Goal: Book appointment/travel/reservation

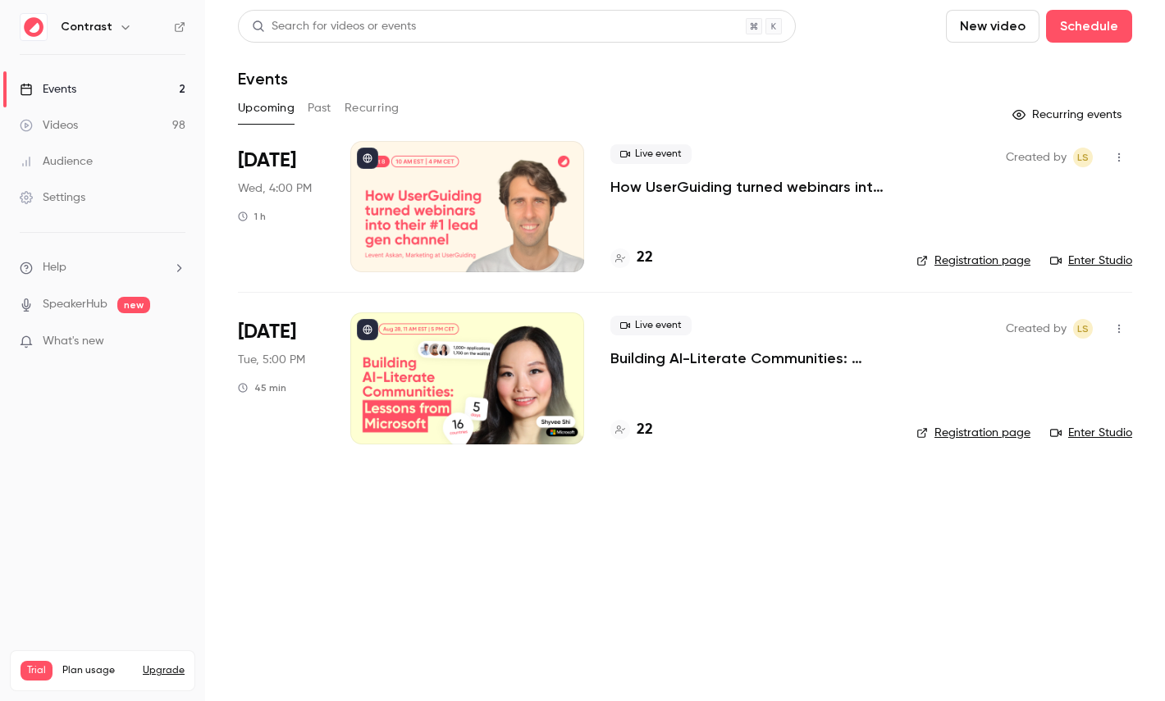
click at [119, 26] on icon "button" at bounding box center [125, 27] width 13 height 13
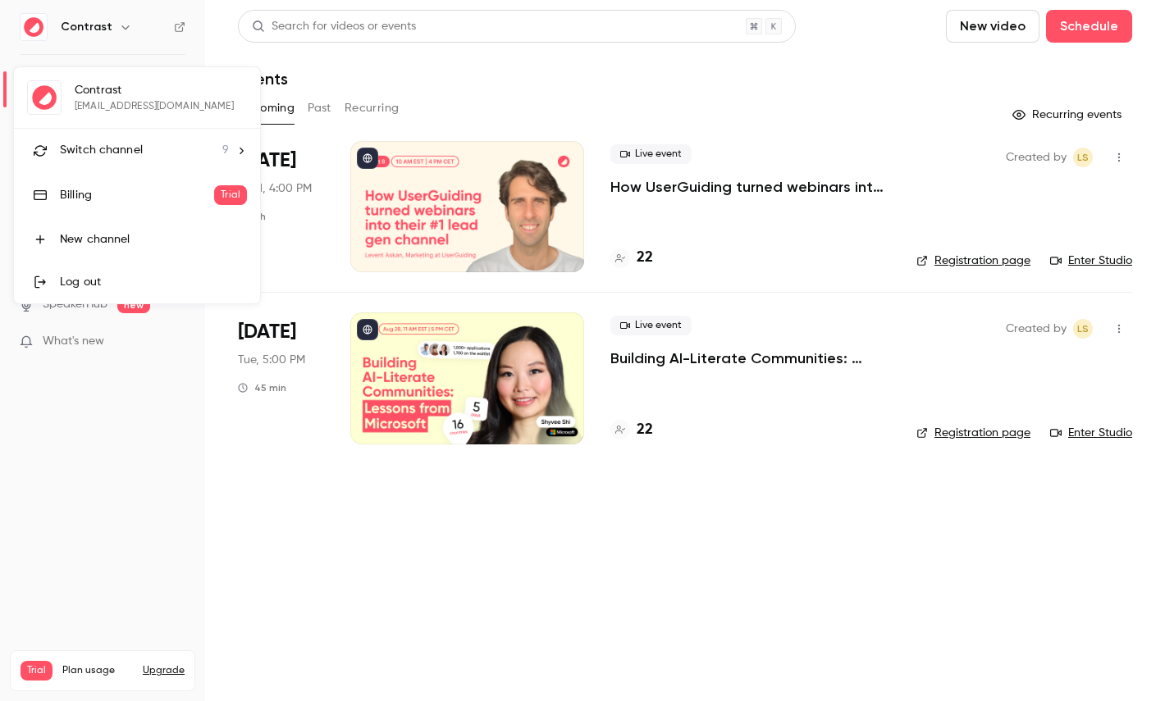
click at [125, 135] on li "Switch channel 9" at bounding box center [137, 150] width 246 height 43
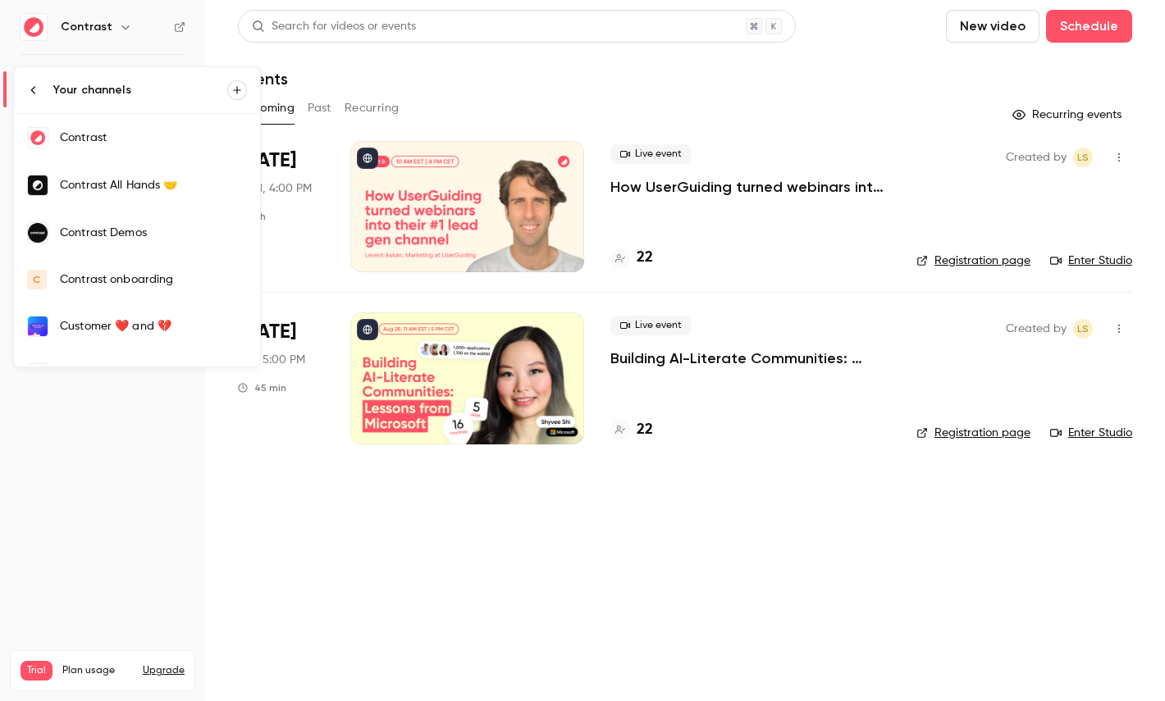
click at [187, 232] on div "Contrast Demos" at bounding box center [153, 233] width 187 height 16
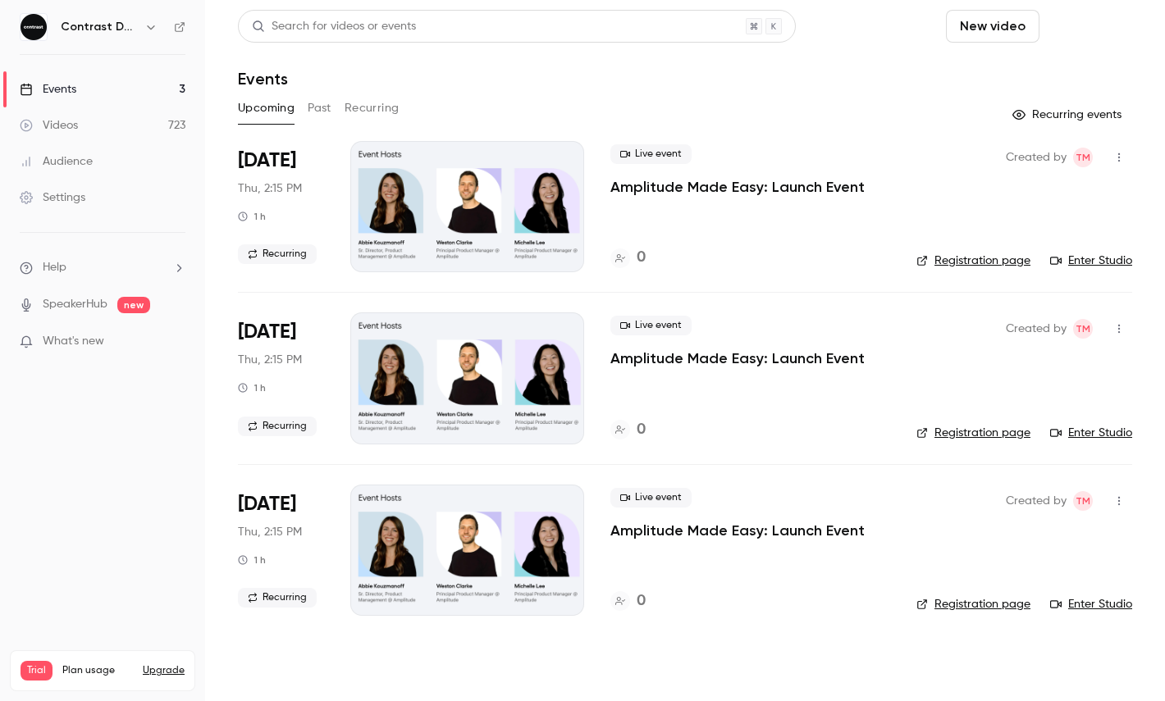
click at [1106, 29] on button "Schedule" at bounding box center [1089, 26] width 86 height 33
click at [1046, 63] on div "One time event" at bounding box center [1055, 71] width 125 height 16
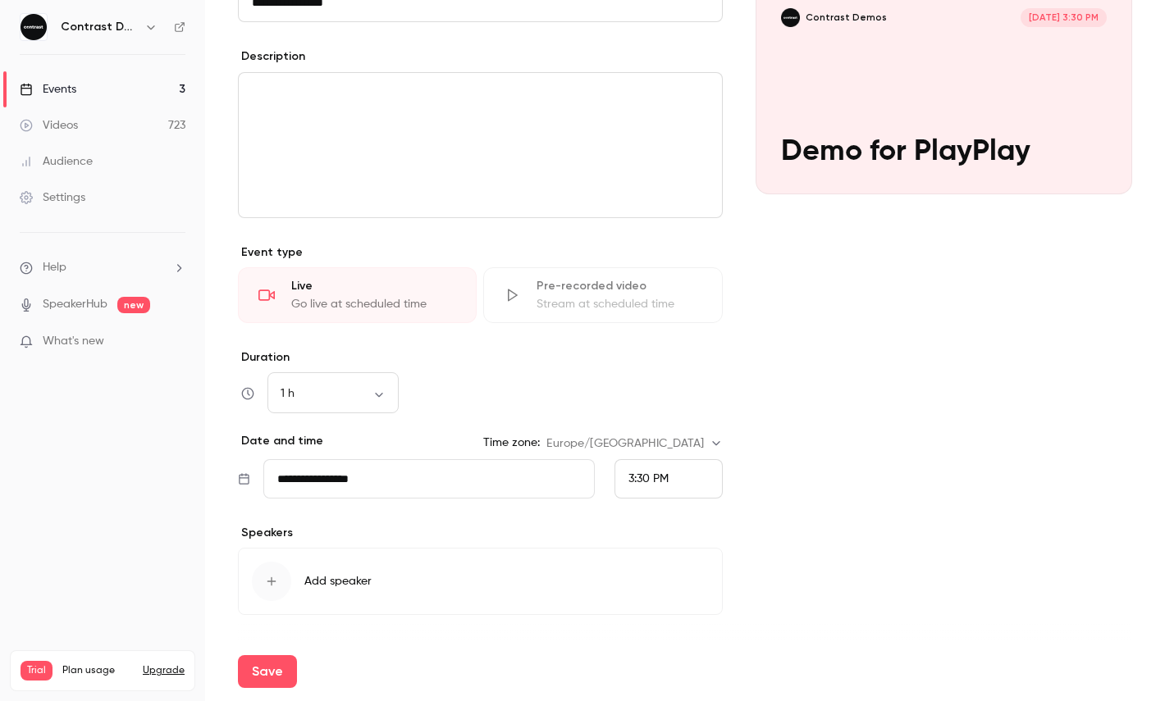
scroll to position [230, 0]
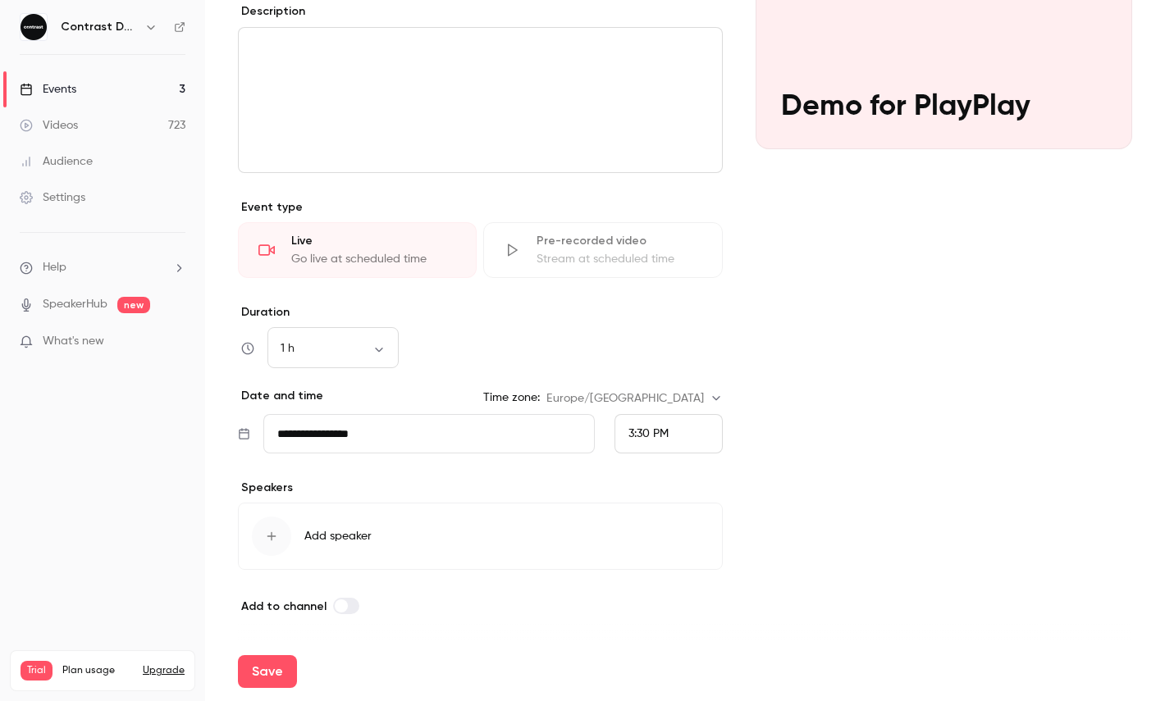
type input "**********"
click at [625, 432] on div "3:30 PM" at bounding box center [668, 433] width 108 height 39
click at [652, 340] on li "4:00 PM" at bounding box center [668, 356] width 107 height 43
click at [267, 686] on button "Save" at bounding box center [267, 671] width 59 height 33
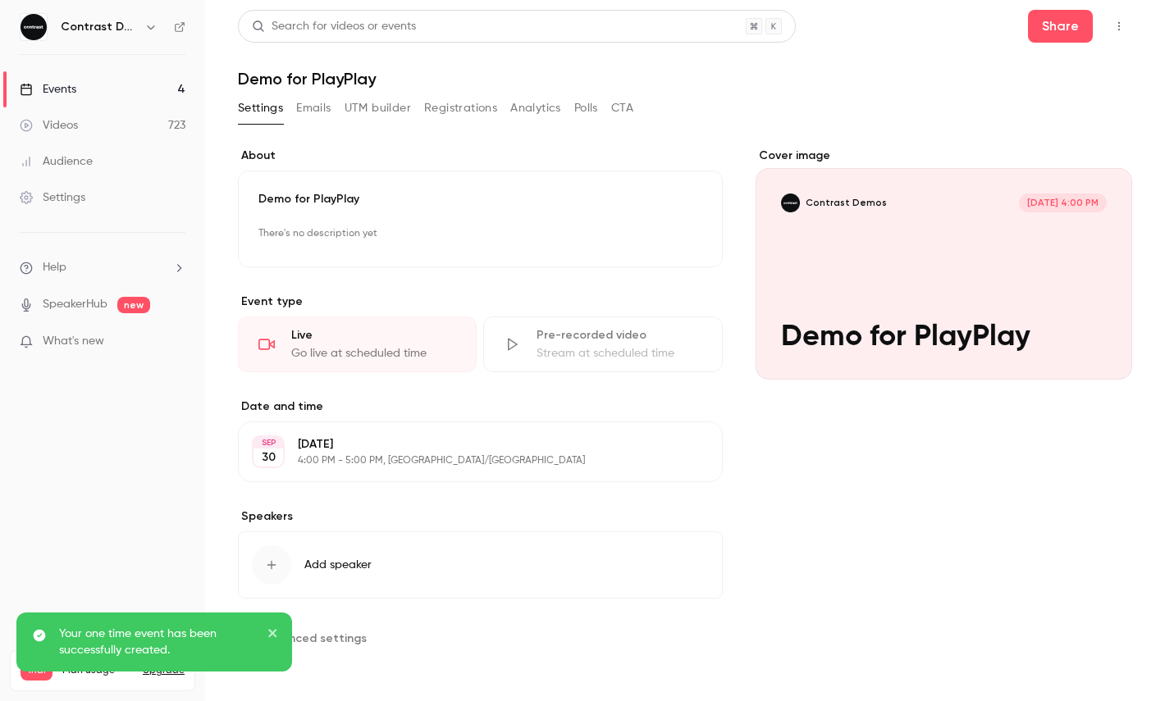
click at [1129, 34] on button "button" at bounding box center [1119, 26] width 26 height 26
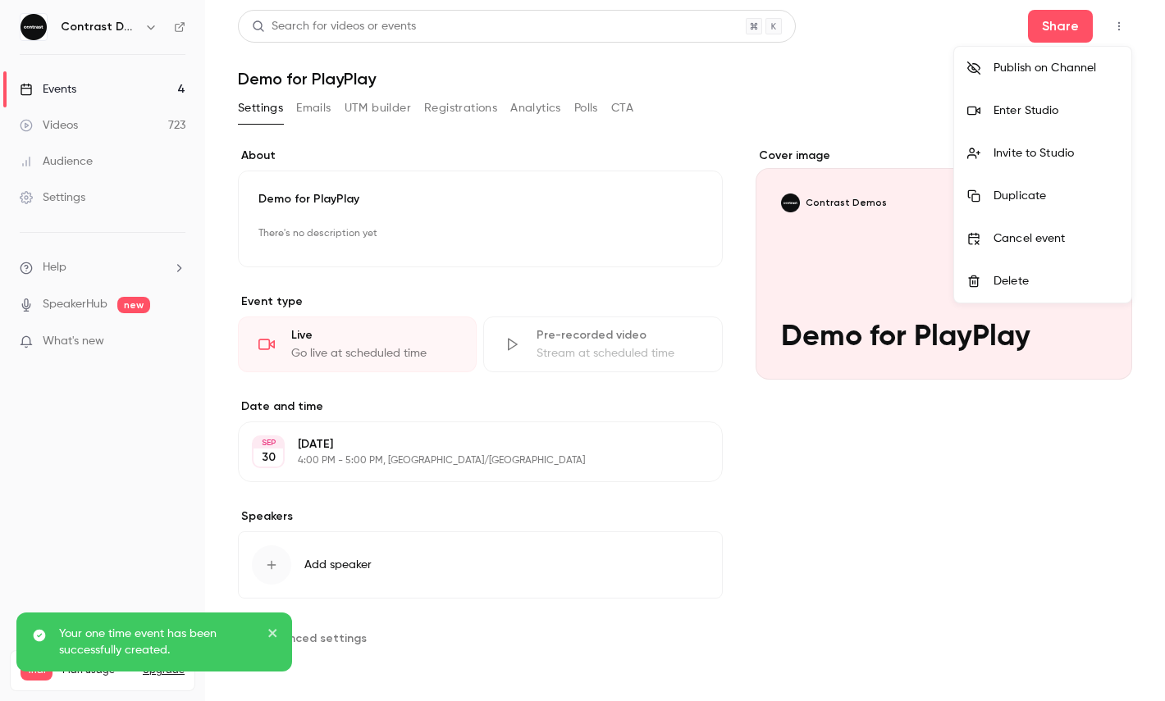
click at [1018, 118] on div "Enter Studio" at bounding box center [1055, 111] width 125 height 16
